Goal: Obtain resource: Download file/media

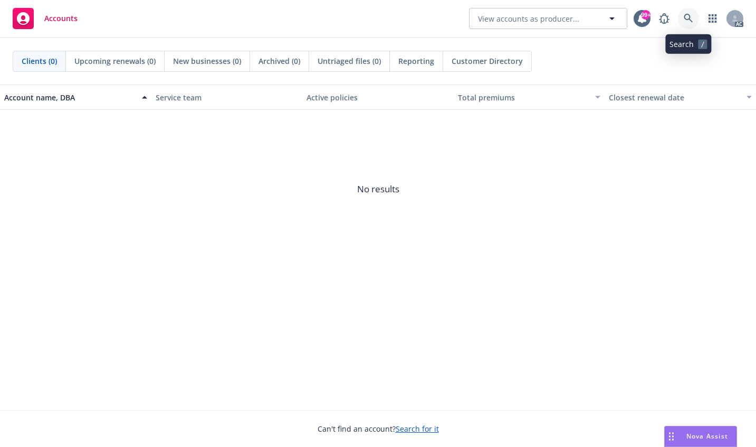
click at [694, 13] on link at bounding box center [688, 18] width 21 height 21
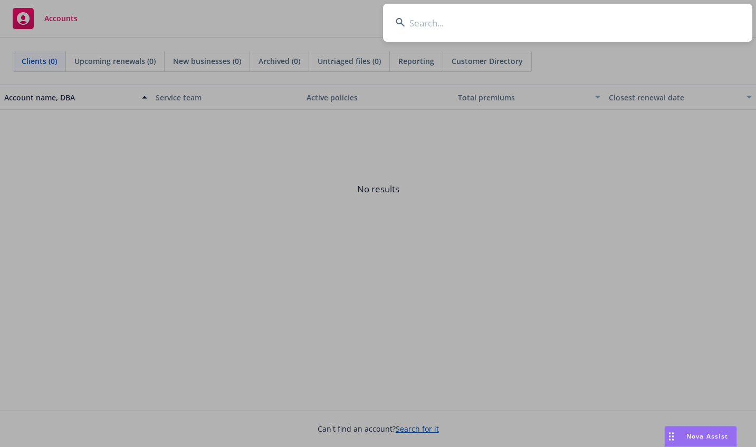
click at [428, 21] on input at bounding box center [567, 23] width 369 height 38
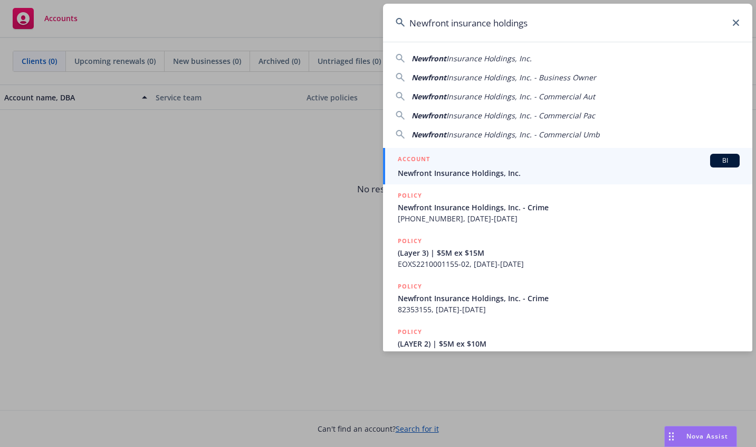
type input "Newfront insurance holdings"
click at [432, 166] on div "ACCOUNT BI" at bounding box center [569, 161] width 342 height 14
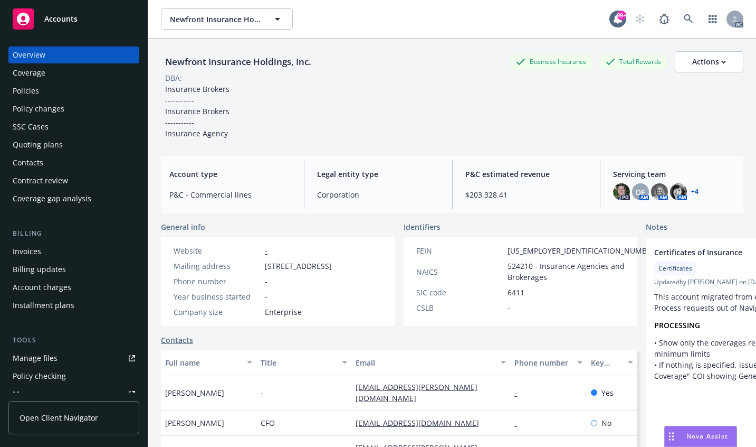
click at [17, 72] on div "Coverage" at bounding box center [29, 72] width 33 height 17
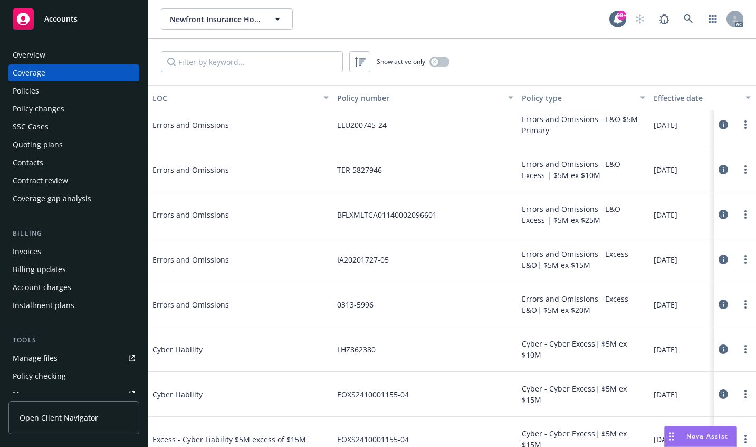
scroll to position [633, 0]
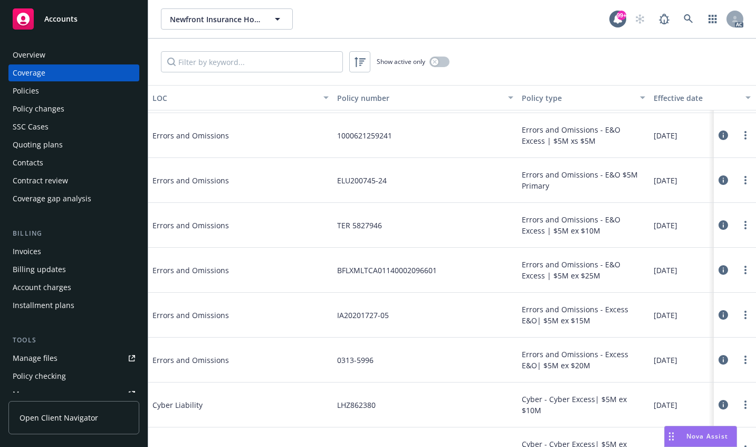
click at [27, 89] on div "Policies" at bounding box center [26, 90] width 26 height 17
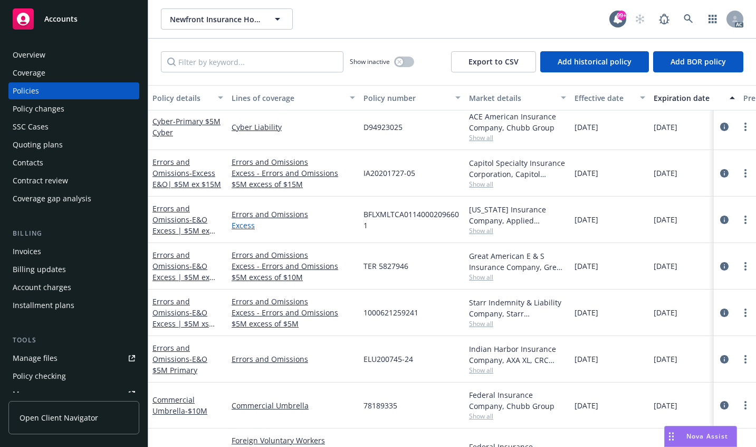
scroll to position [528, 0]
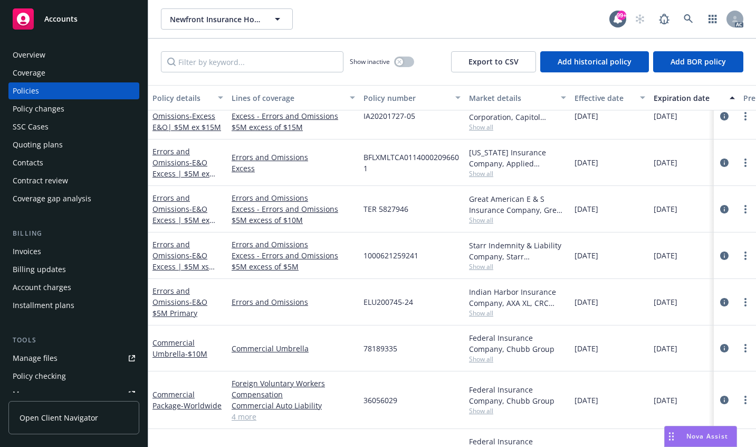
click at [179, 296] on div "Errors and Omissions - E&O $5M Primary" at bounding box center [188, 301] width 71 height 33
click at [164, 304] on link "Errors and Omissions - E&O $5M Primary" at bounding box center [180, 302] width 55 height 32
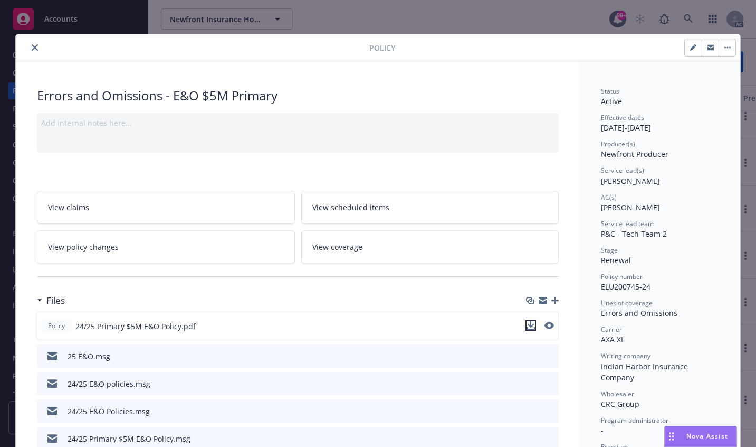
click at [527, 325] on icon "download file" at bounding box center [531, 325] width 8 height 8
click at [30, 44] on button "close" at bounding box center [35, 47] width 13 height 13
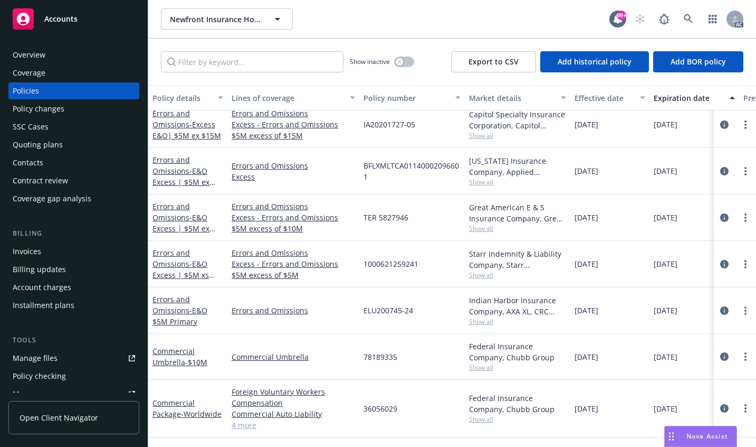
scroll to position [422, 0]
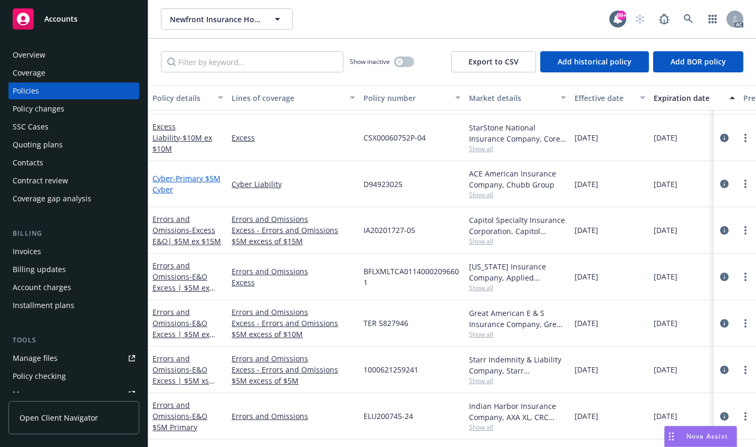
click at [164, 176] on link "Cyber - Primary $5M Cyber" at bounding box center [187, 183] width 68 height 21
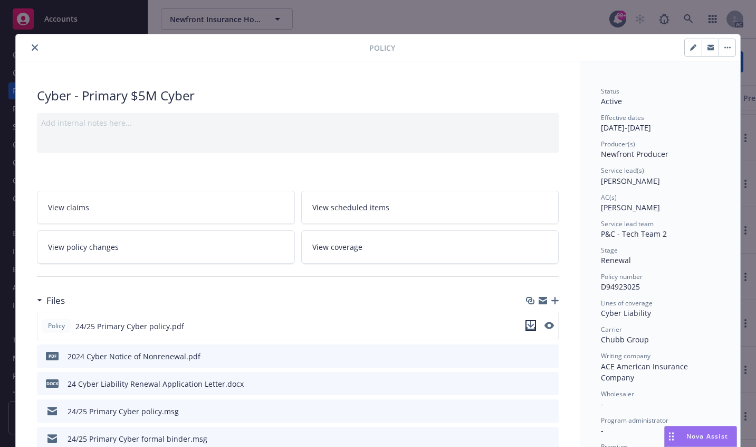
click at [527, 324] on icon "download file" at bounding box center [531, 325] width 8 height 8
click at [29, 49] on button "close" at bounding box center [35, 47] width 13 height 13
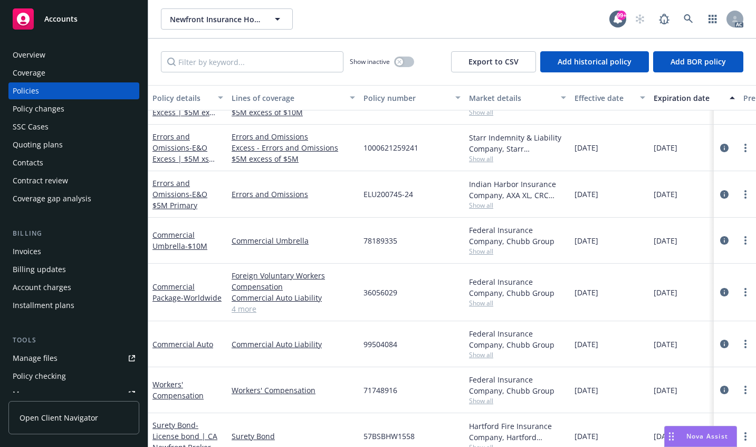
scroll to position [633, 0]
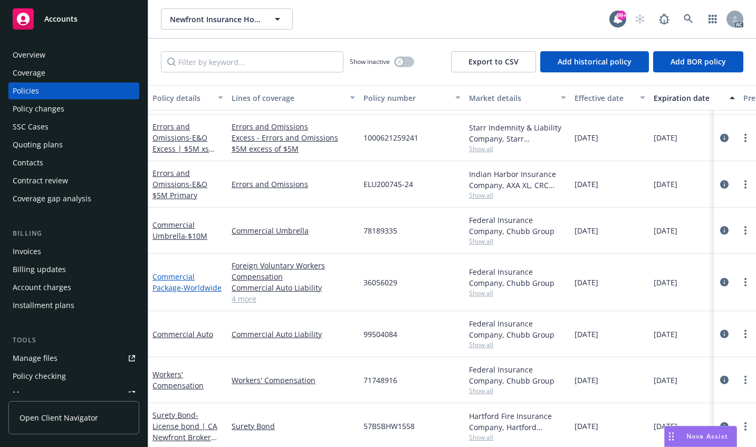
click at [163, 283] on link "Commercial Package - Worldwide" at bounding box center [187, 281] width 69 height 21
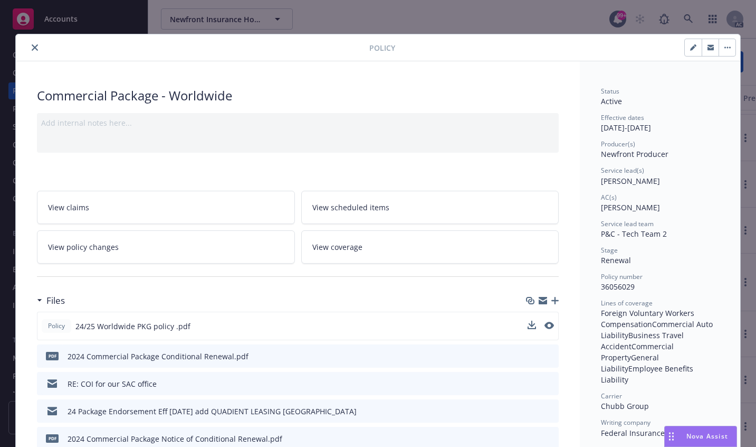
click at [523, 326] on div "Policy 24/25 Worldwide PKG policy .pdf" at bounding box center [298, 325] width 522 height 29
click at [529, 355] on icon "download file" at bounding box center [531, 354] width 7 height 6
click at [32, 46] on icon "close" at bounding box center [35, 47] width 6 height 6
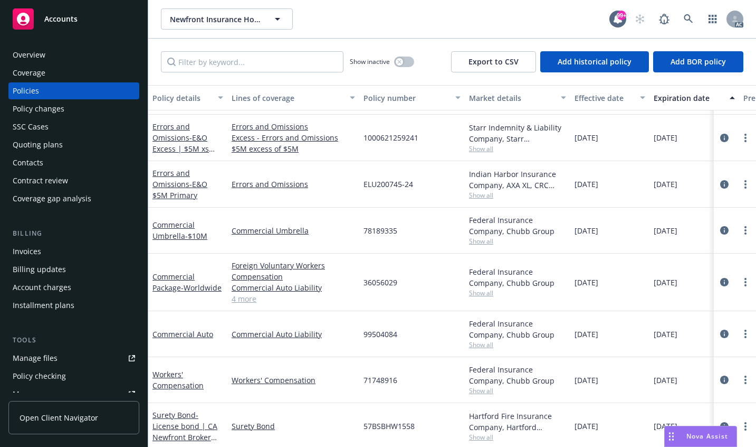
click at [25, 72] on div "Coverage" at bounding box center [29, 72] width 33 height 17
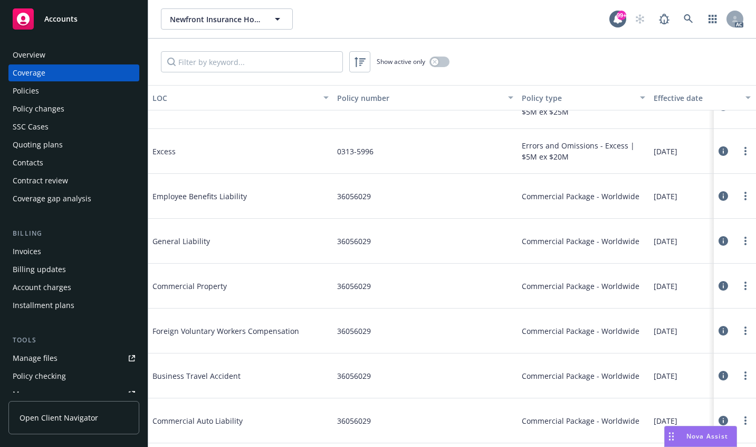
scroll to position [2164, 0]
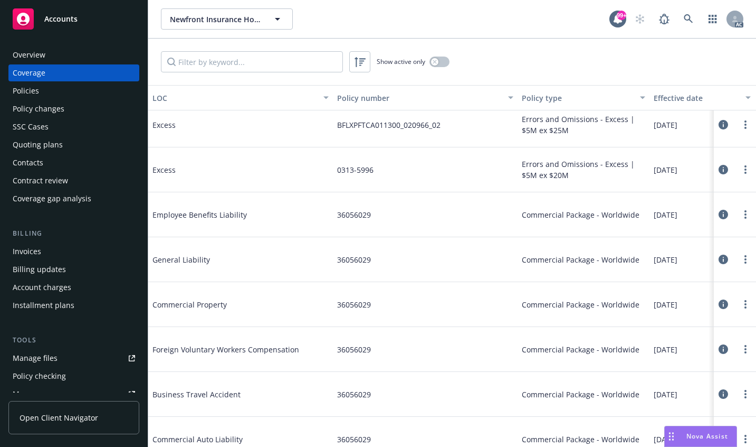
click at [719, 261] on icon at bounding box center [724, 259] width 10 height 10
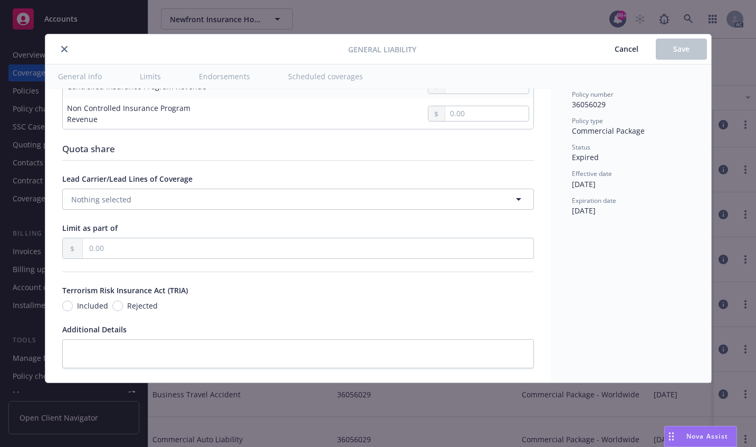
scroll to position [1073, 0]
click at [65, 46] on icon "close" at bounding box center [64, 49] width 6 height 6
